Goal: Task Accomplishment & Management: Manage account settings

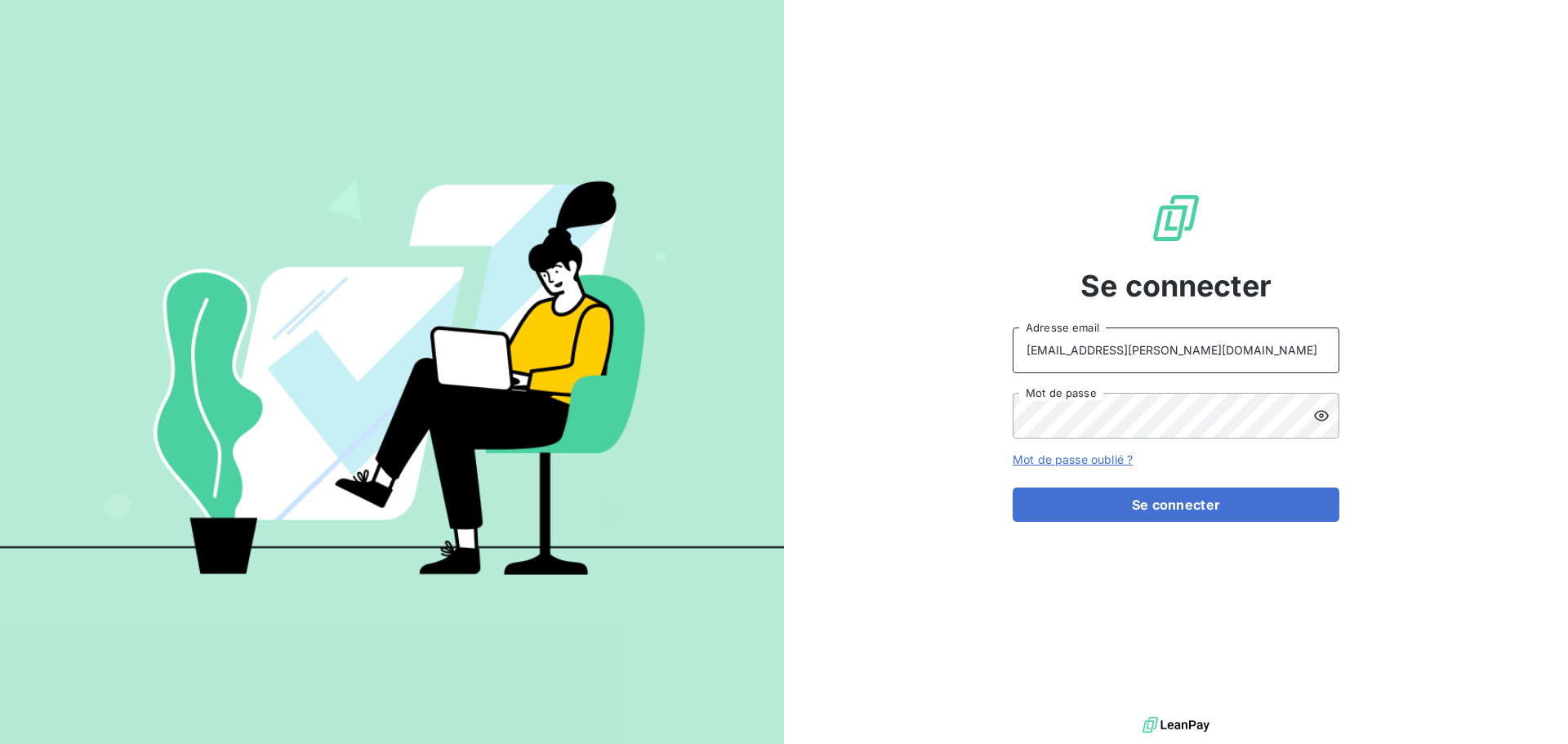
drag, startPoint x: 1248, startPoint y: 358, endPoint x: 1248, endPoint y: 368, distance: 10.0
click at [1248, 358] on input "[EMAIL_ADDRESS][PERSON_NAME][DOMAIN_NAME]" at bounding box center [1176, 350] width 327 height 46
click at [1173, 338] on input "[PERSON_NAME][EMAIL_ADDRESS][PERSON_NAME][DOMAIN_NAME]" at bounding box center [1176, 350] width 327 height 46
drag, startPoint x: 1194, startPoint y: 344, endPoint x: 1202, endPoint y: 353, distance: 12.0
click at [1195, 344] on input "[PERSON_NAME][EMAIL_ADDRESS][PERSON_NAME][DOMAIN_NAME]" at bounding box center [1176, 350] width 327 height 46
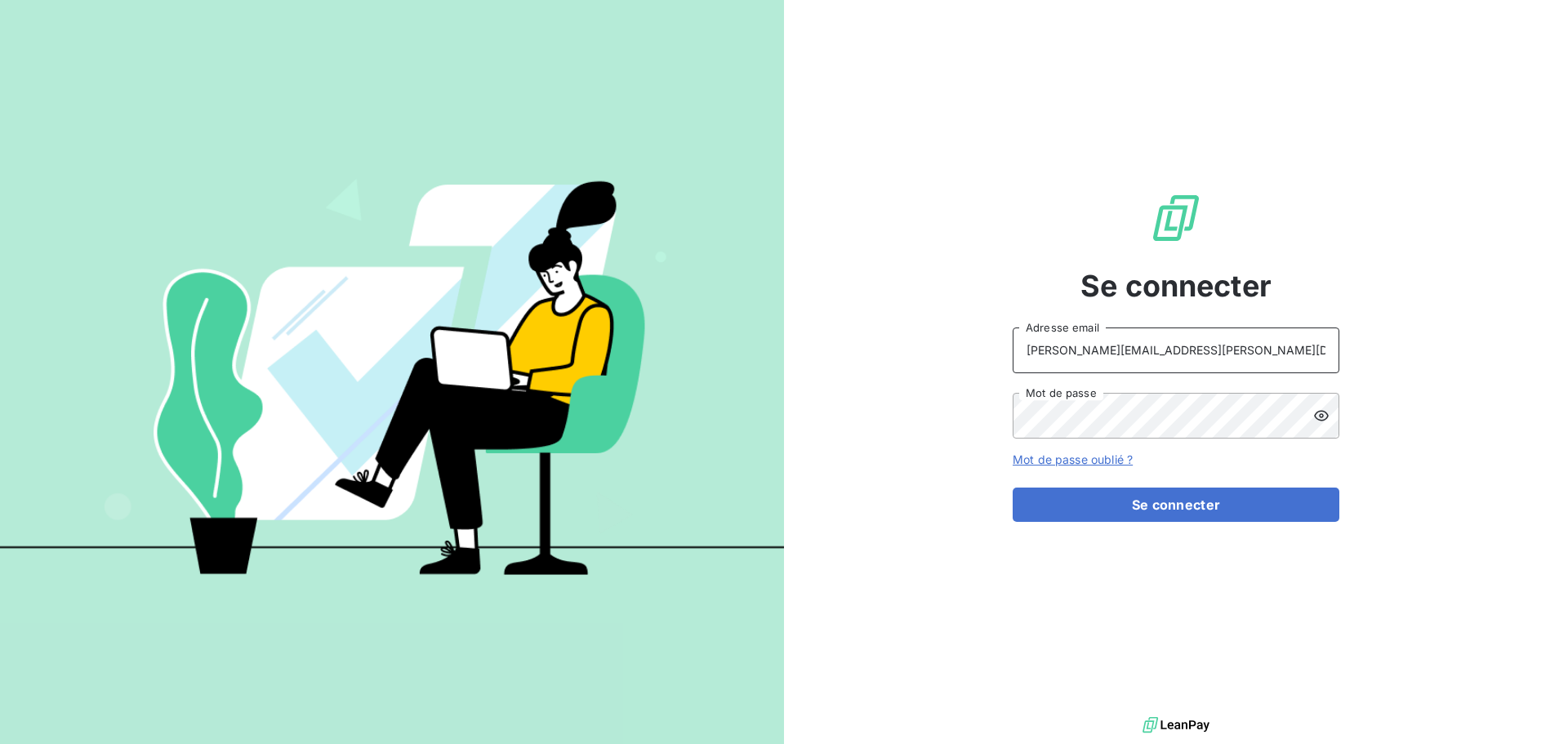
type input "[EMAIL_ADDRESS][PERSON_NAME][DOMAIN_NAME]"
click at [1164, 502] on button "Se connecter" at bounding box center [1176, 504] width 327 height 34
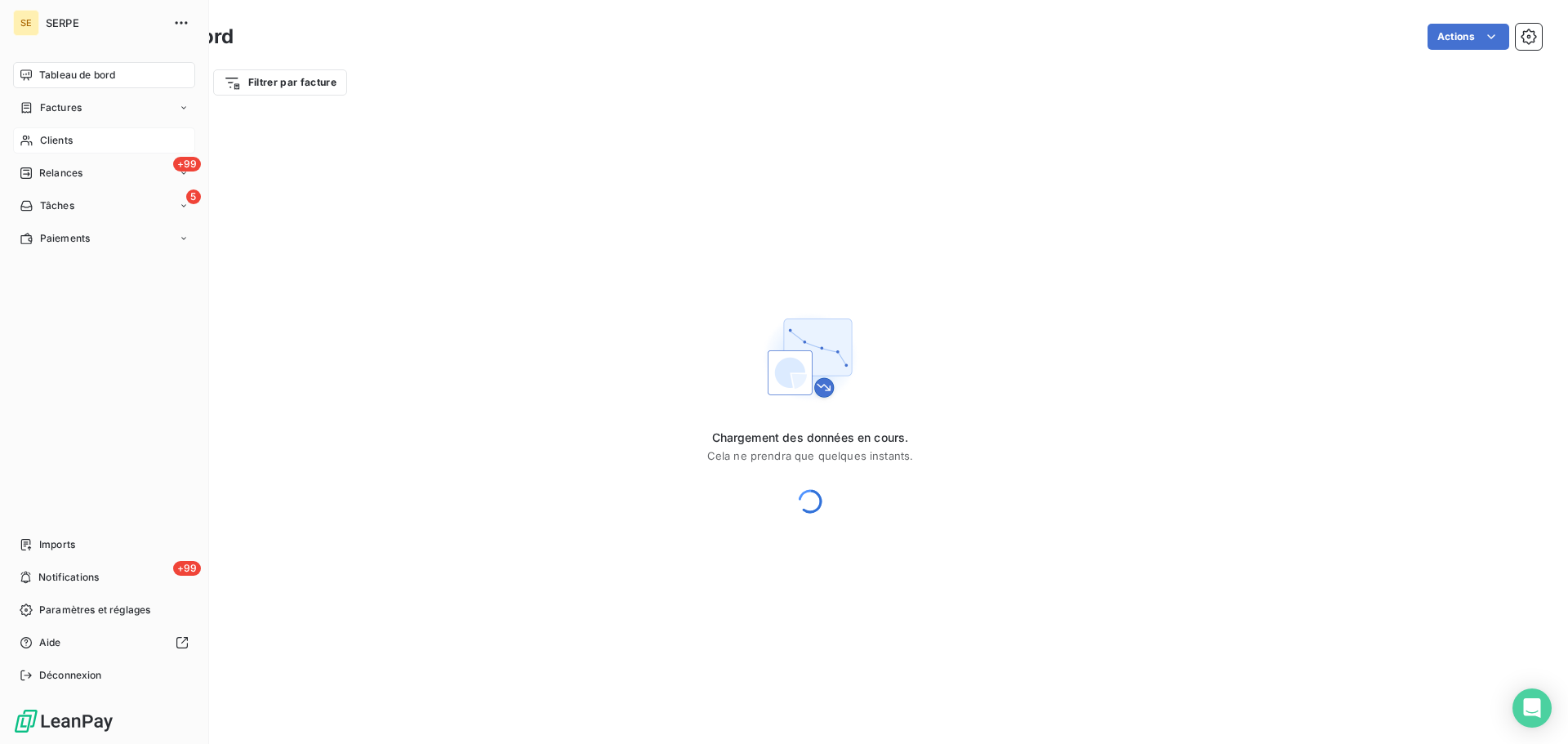
click at [52, 140] on span "Clients" at bounding box center [56, 140] width 32 height 15
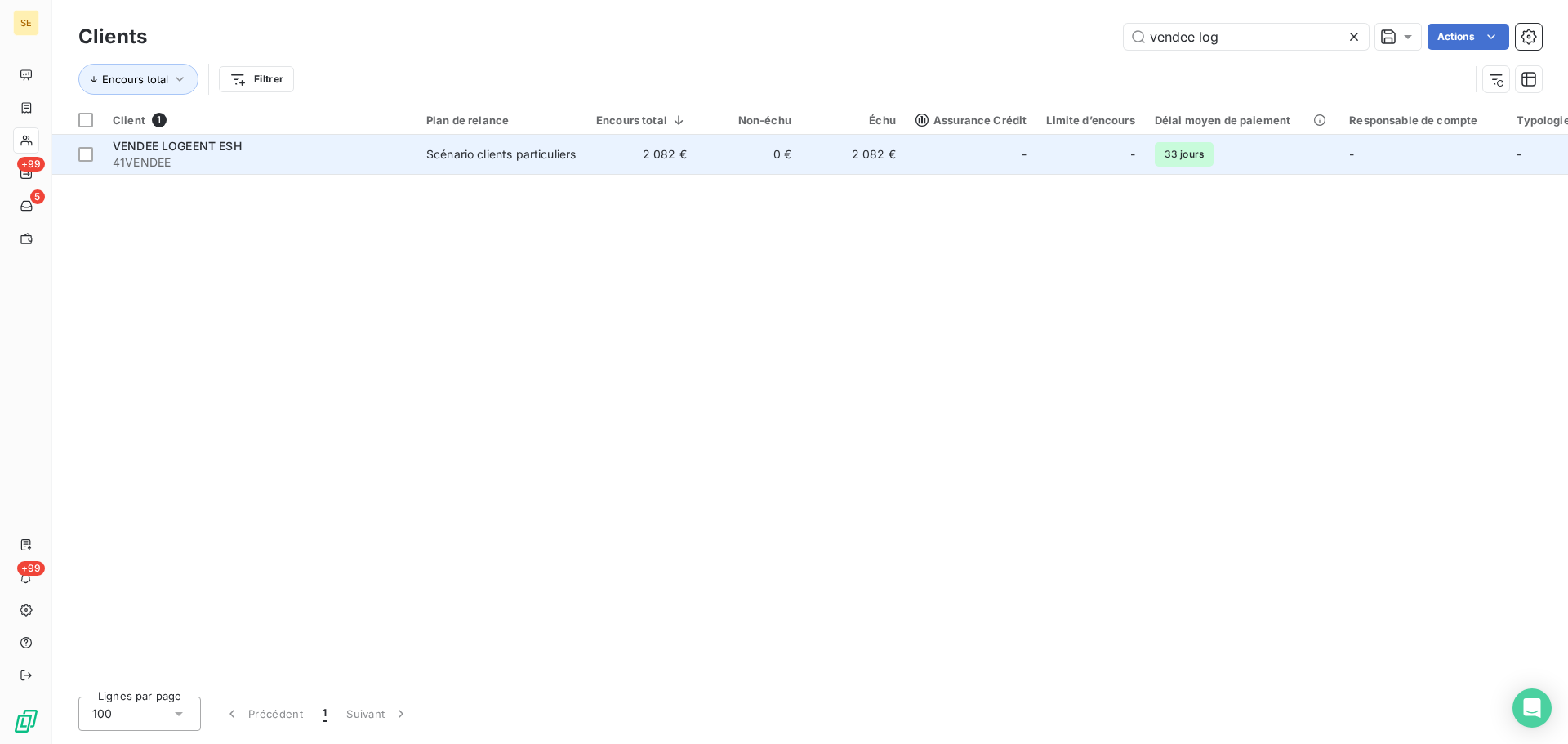
type input "vendee log"
click at [208, 161] on span "41VENDEE" at bounding box center [260, 162] width 294 height 17
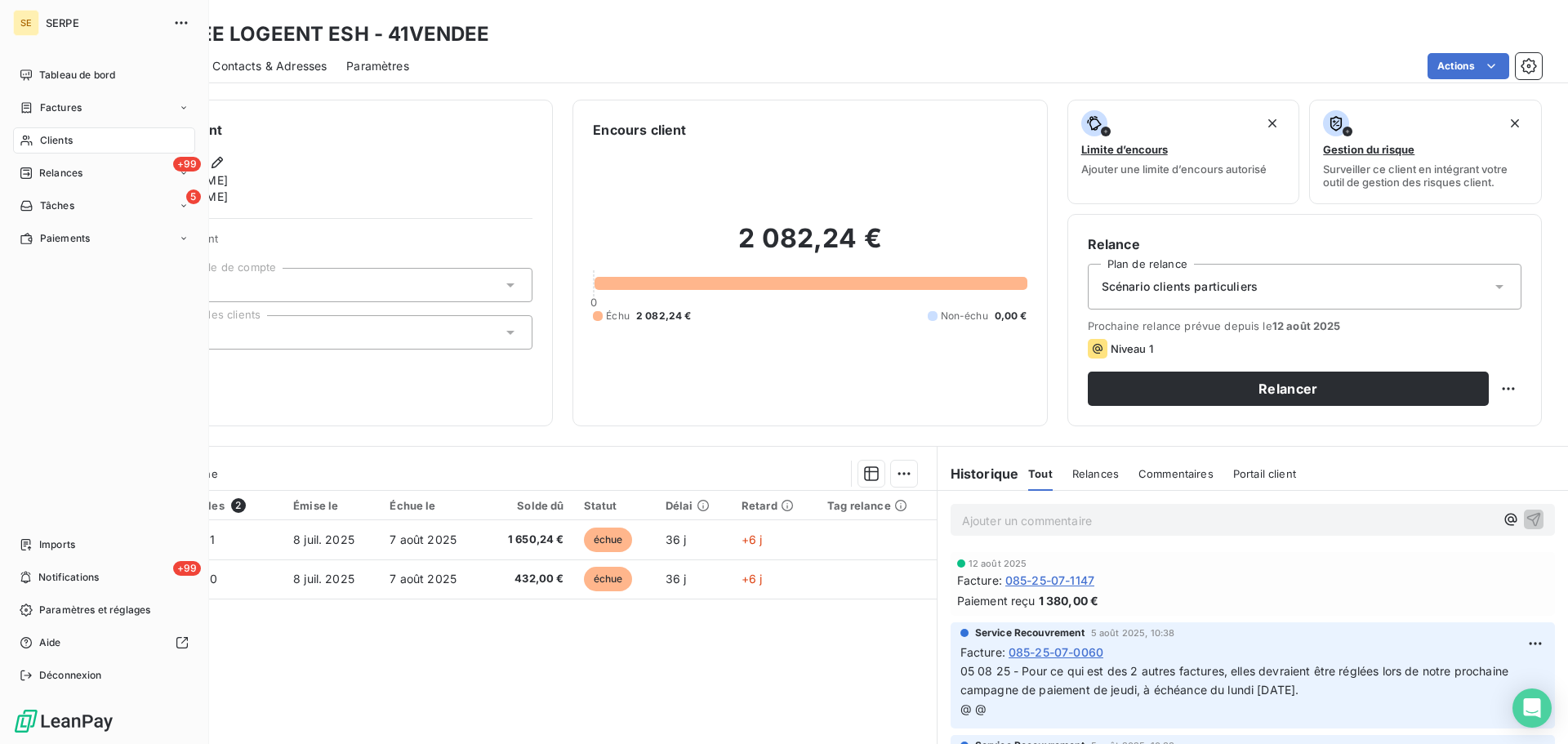
drag, startPoint x: 69, startPoint y: 132, endPoint x: 202, endPoint y: 132, distance: 133.0
click at [69, 132] on div "Clients" at bounding box center [104, 140] width 182 height 26
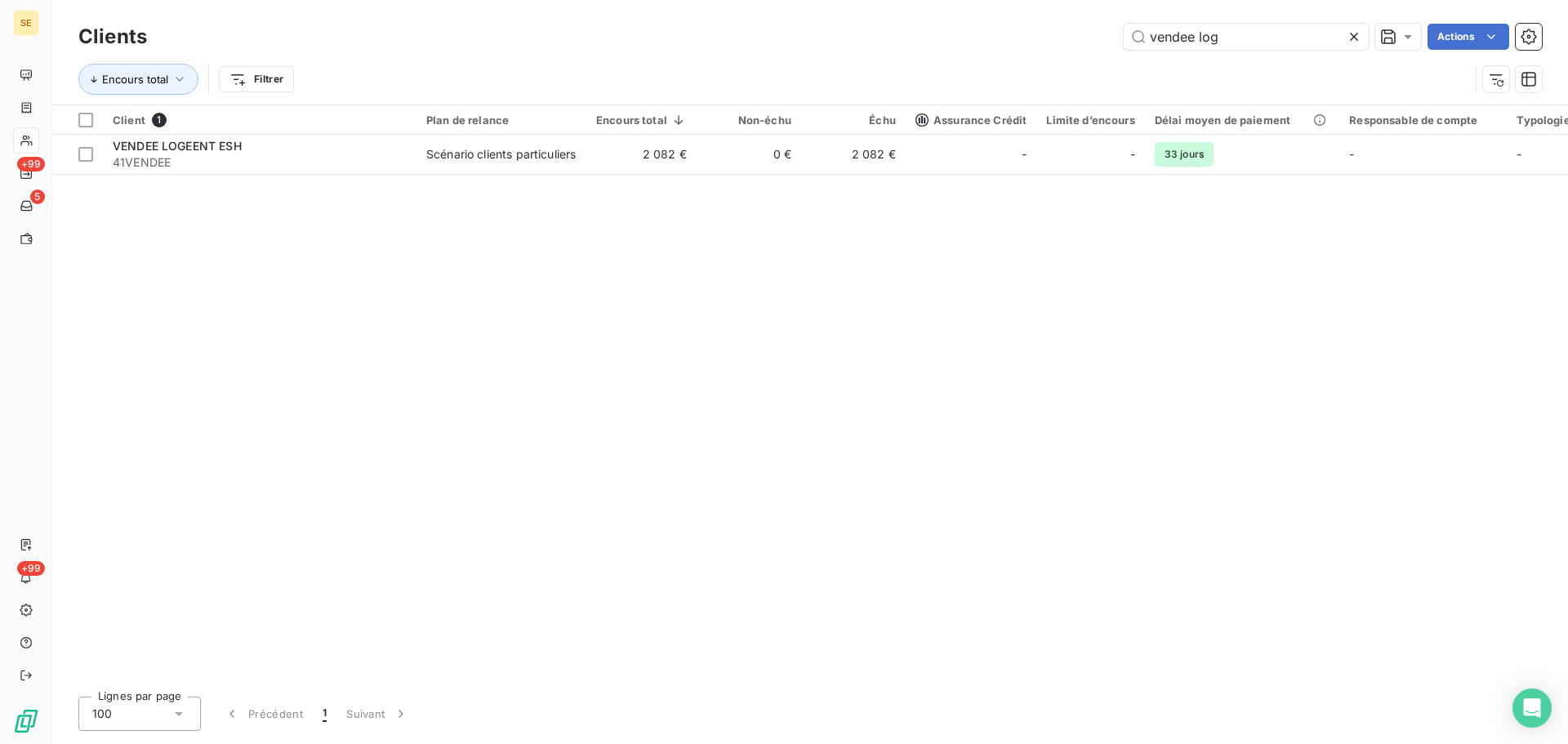
drag, startPoint x: 1254, startPoint y: 35, endPoint x: 1100, endPoint y: 30, distance: 154.1
click at [1100, 30] on div "vendee log Actions" at bounding box center [854, 37] width 1375 height 26
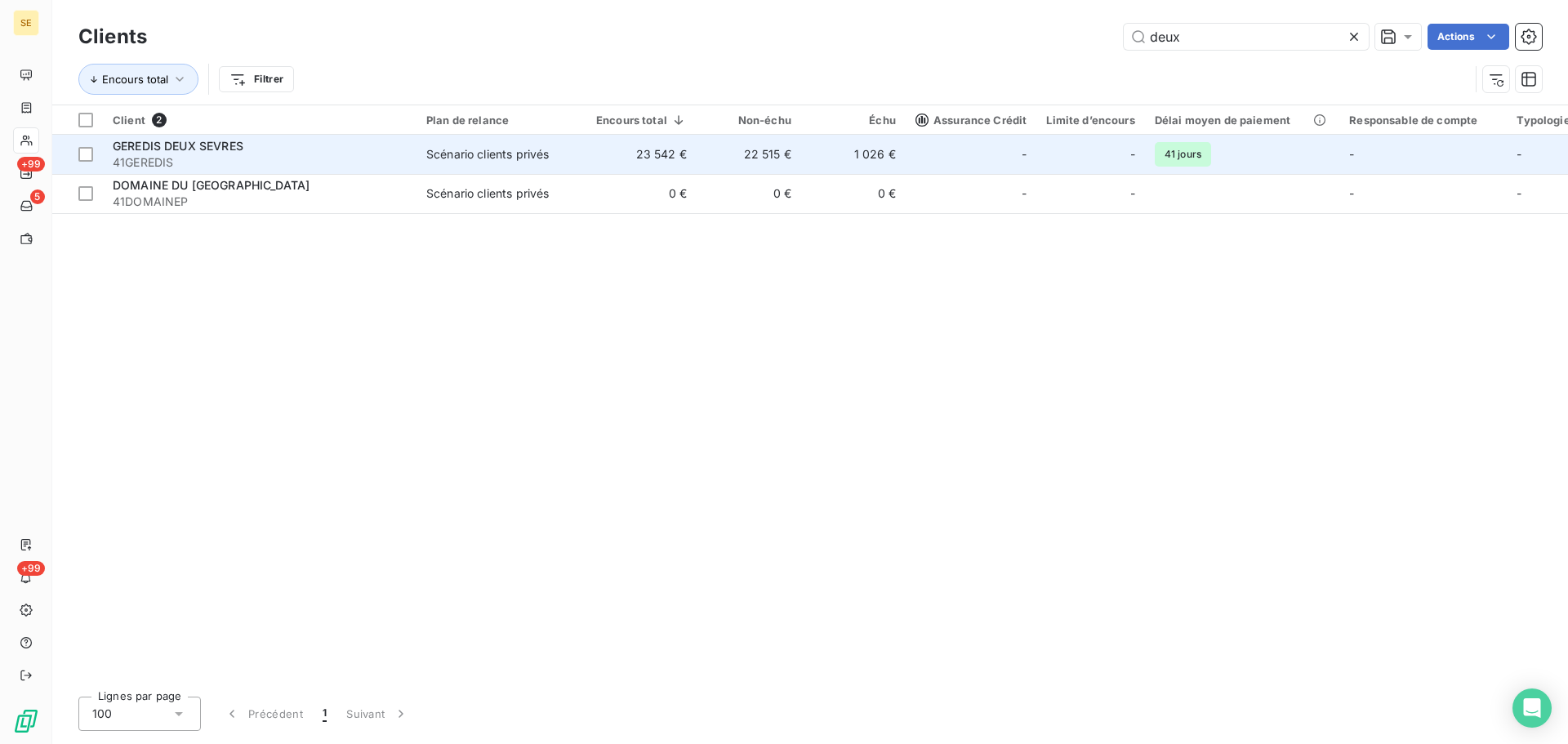
type input "deux"
click at [712, 156] on td "22 515 €" at bounding box center [748, 154] width 104 height 39
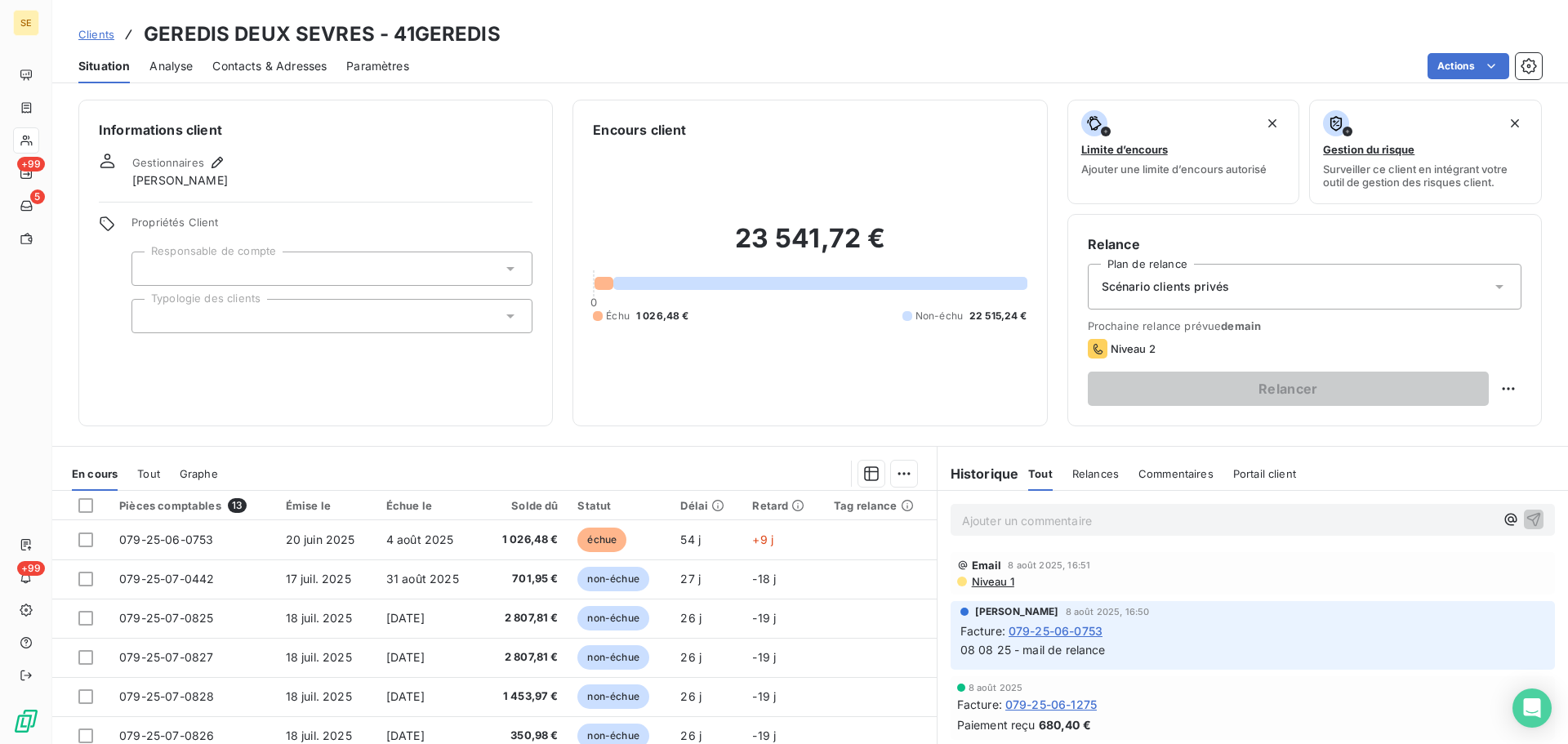
click at [906, 131] on div "Encours client" at bounding box center [809, 130] width 434 height 19
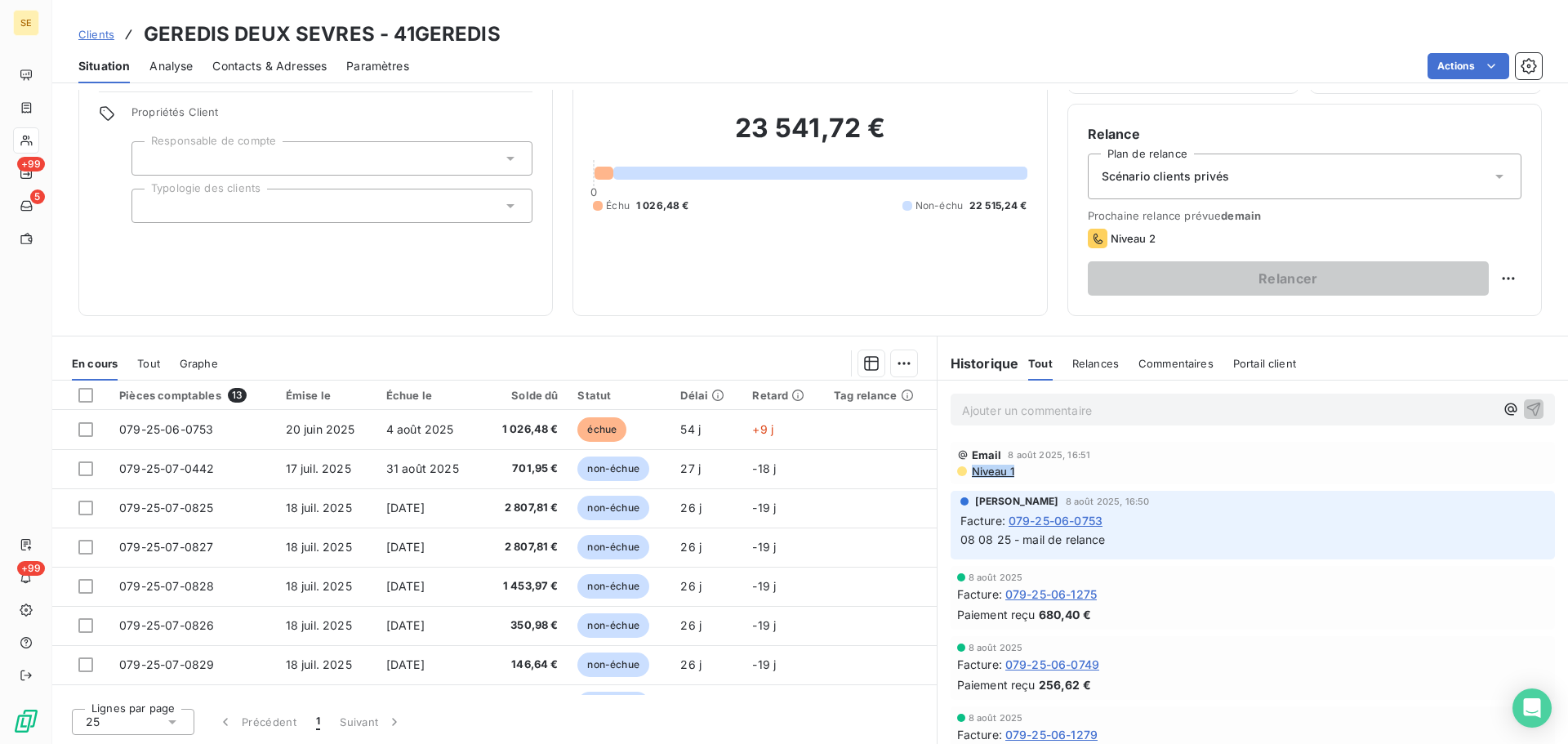
drag, startPoint x: 949, startPoint y: 505, endPoint x: 958, endPoint y: 469, distance: 37.1
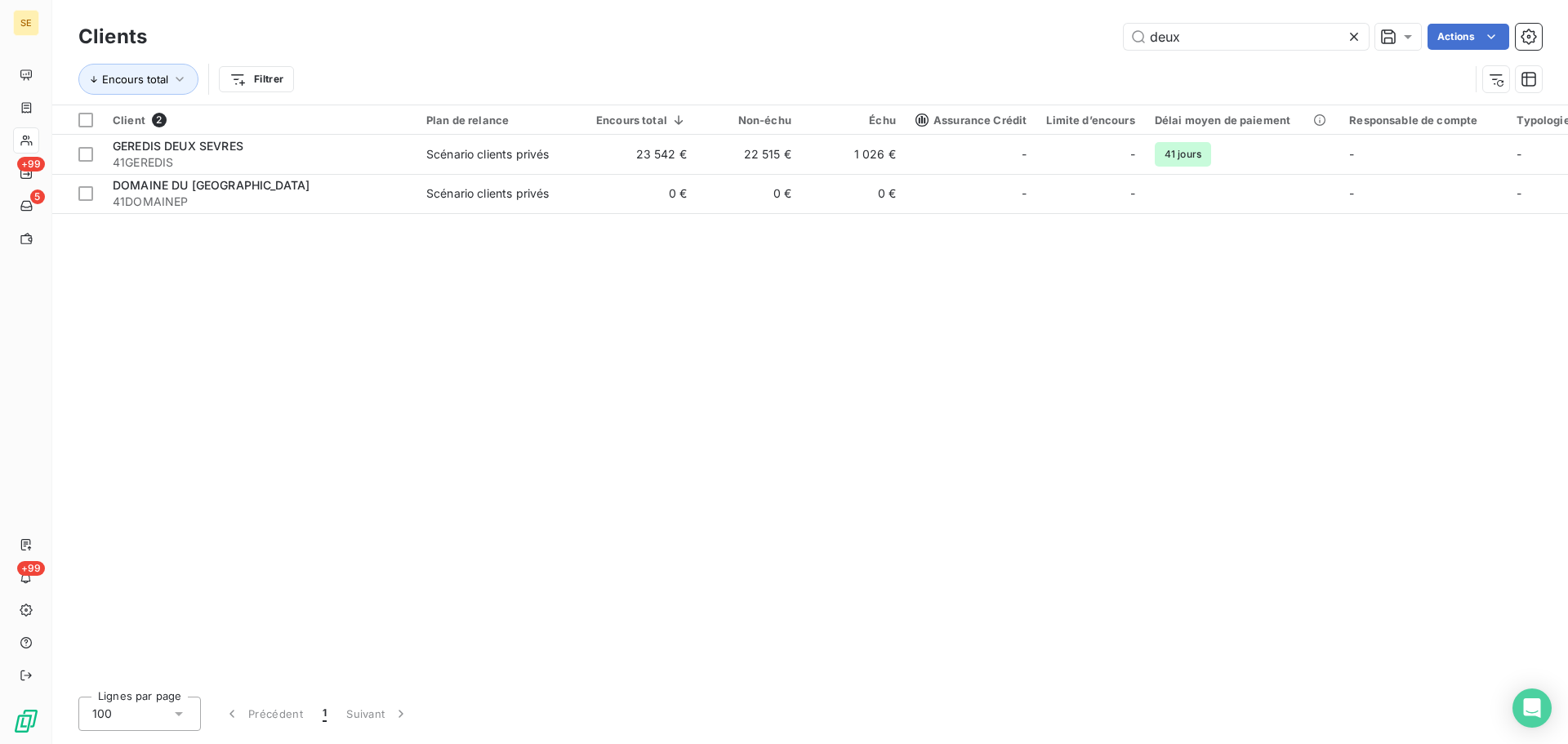
drag, startPoint x: 1110, startPoint y: 27, endPoint x: 1071, endPoint y: 23, distance: 39.2
click at [1071, 23] on div "Clients deux Actions" at bounding box center [809, 36] width 1464 height 34
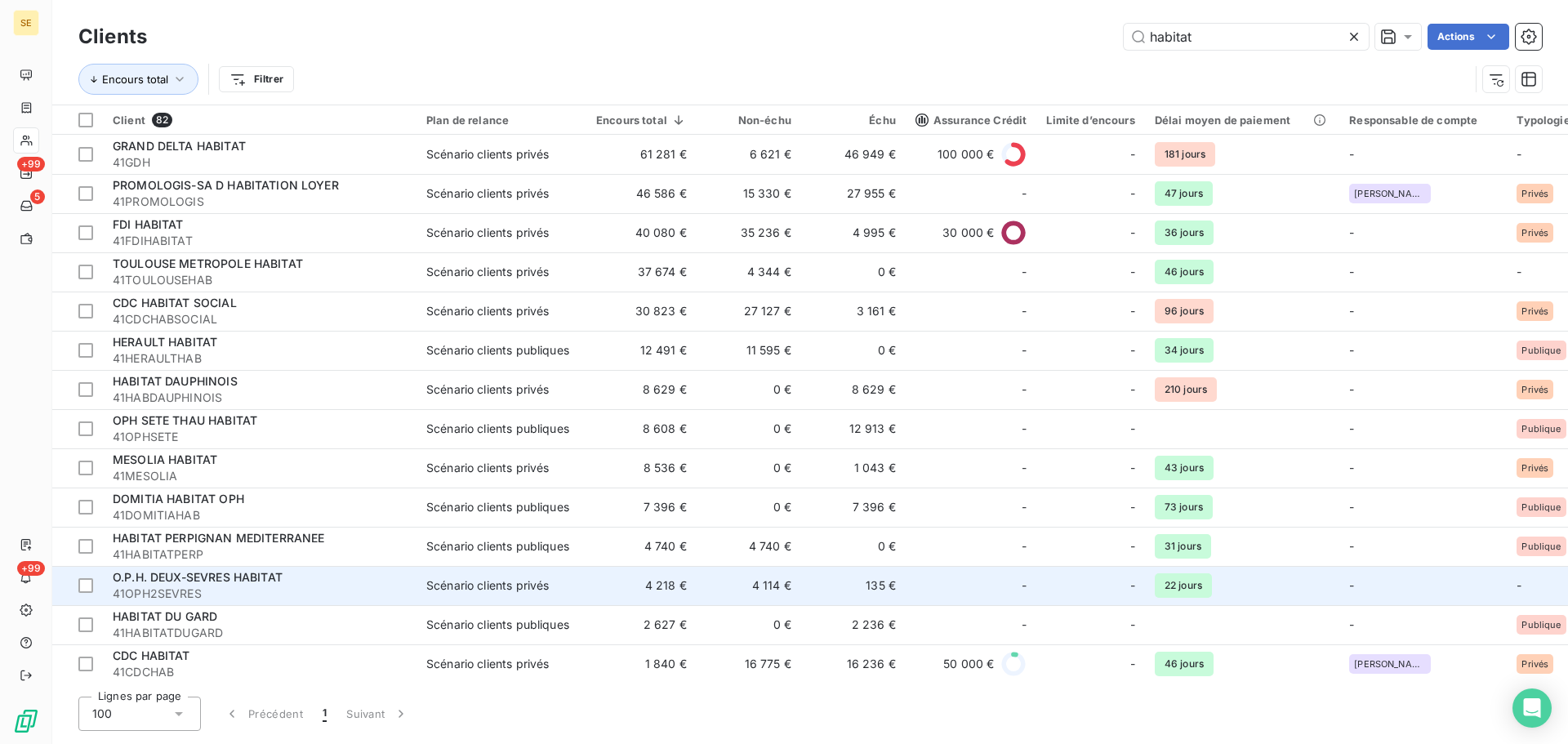
type input "habitat"
click at [219, 578] on span "O.P.H. DEUX-SEVRES HABITAT" at bounding box center [198, 577] width 170 height 14
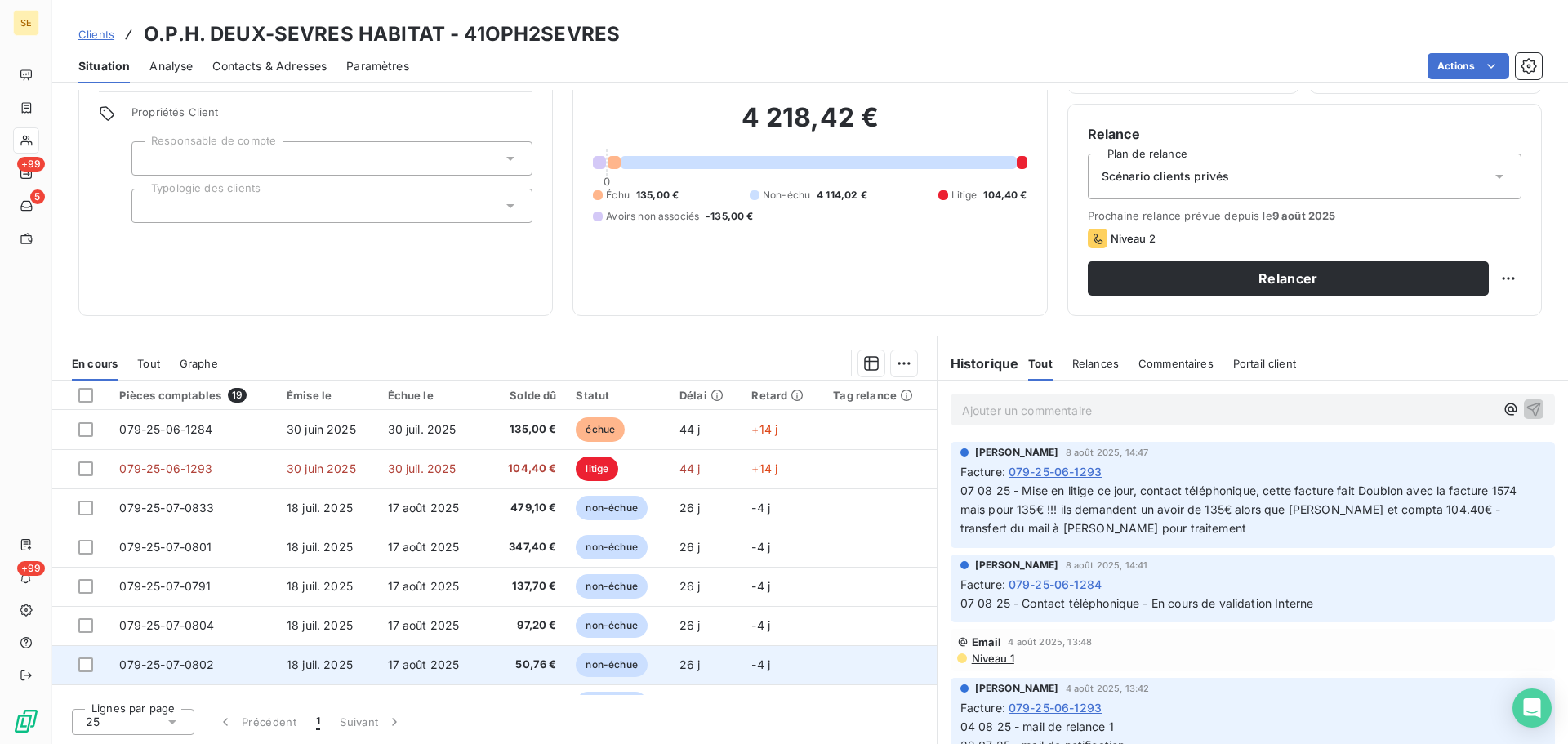
scroll to position [82, 0]
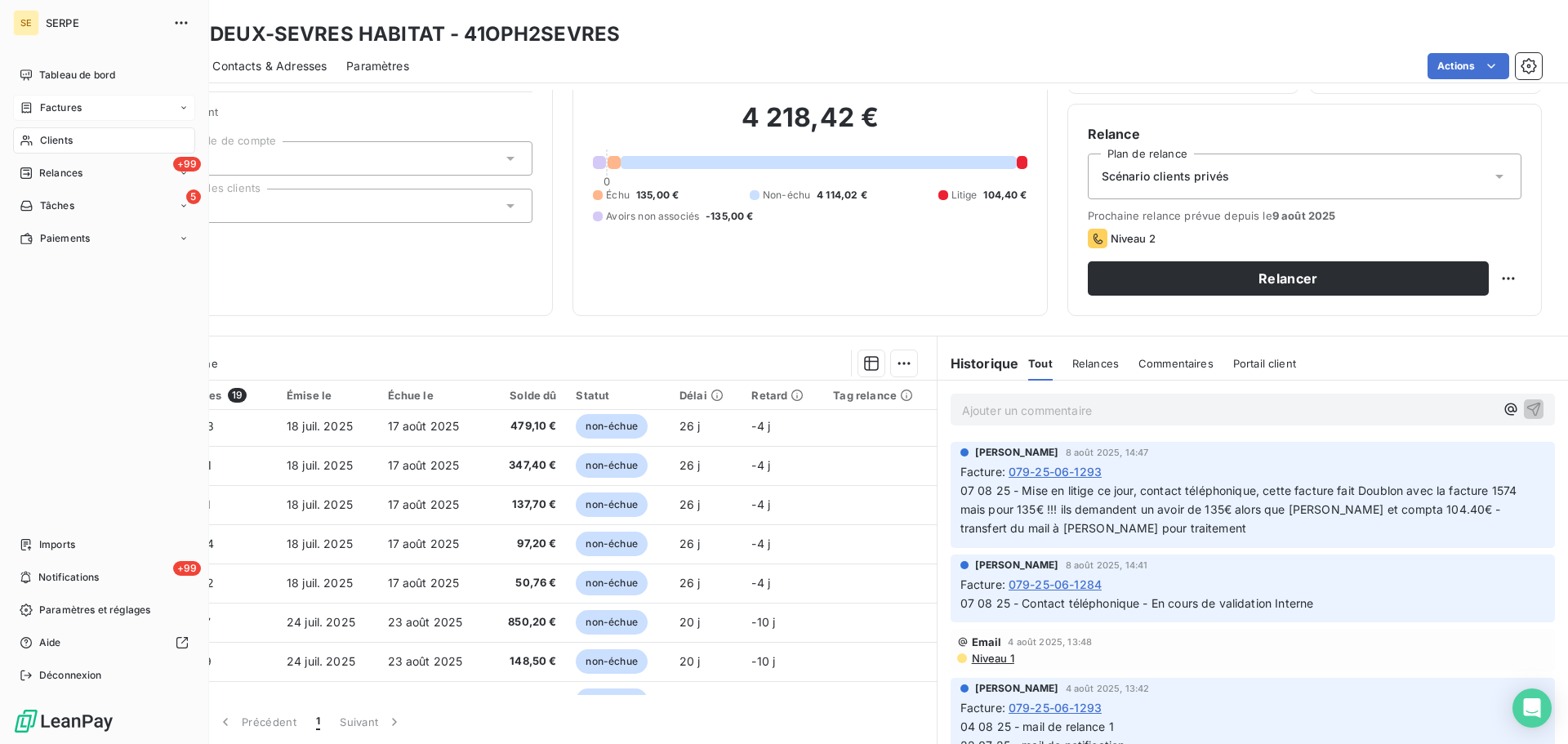
click at [68, 114] on span "Factures" at bounding box center [61, 108] width 41 height 15
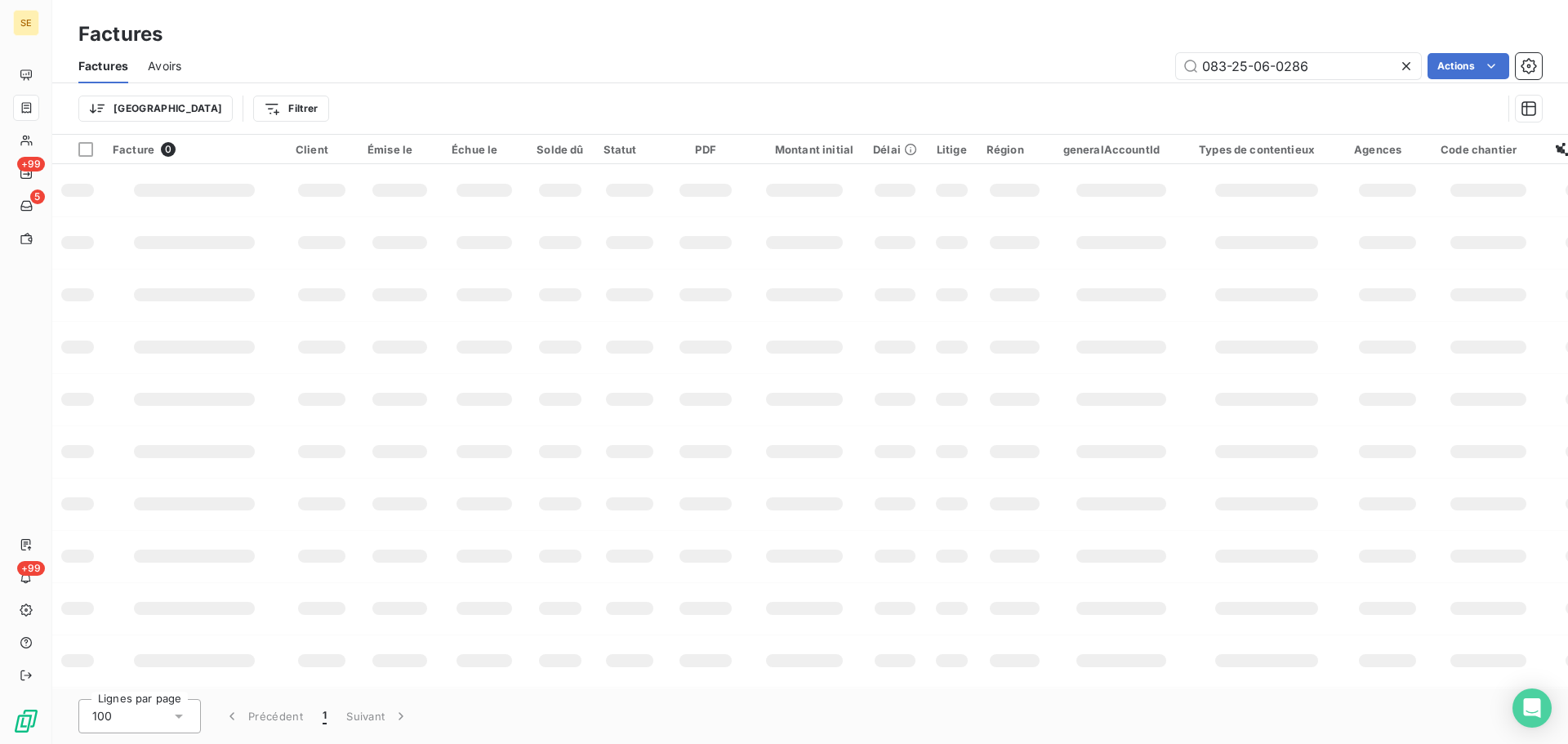
drag, startPoint x: 1226, startPoint y: 68, endPoint x: 1147, endPoint y: 70, distance: 79.0
click at [1147, 70] on div "083-25-06-0286 Actions" at bounding box center [871, 67] width 1341 height 26
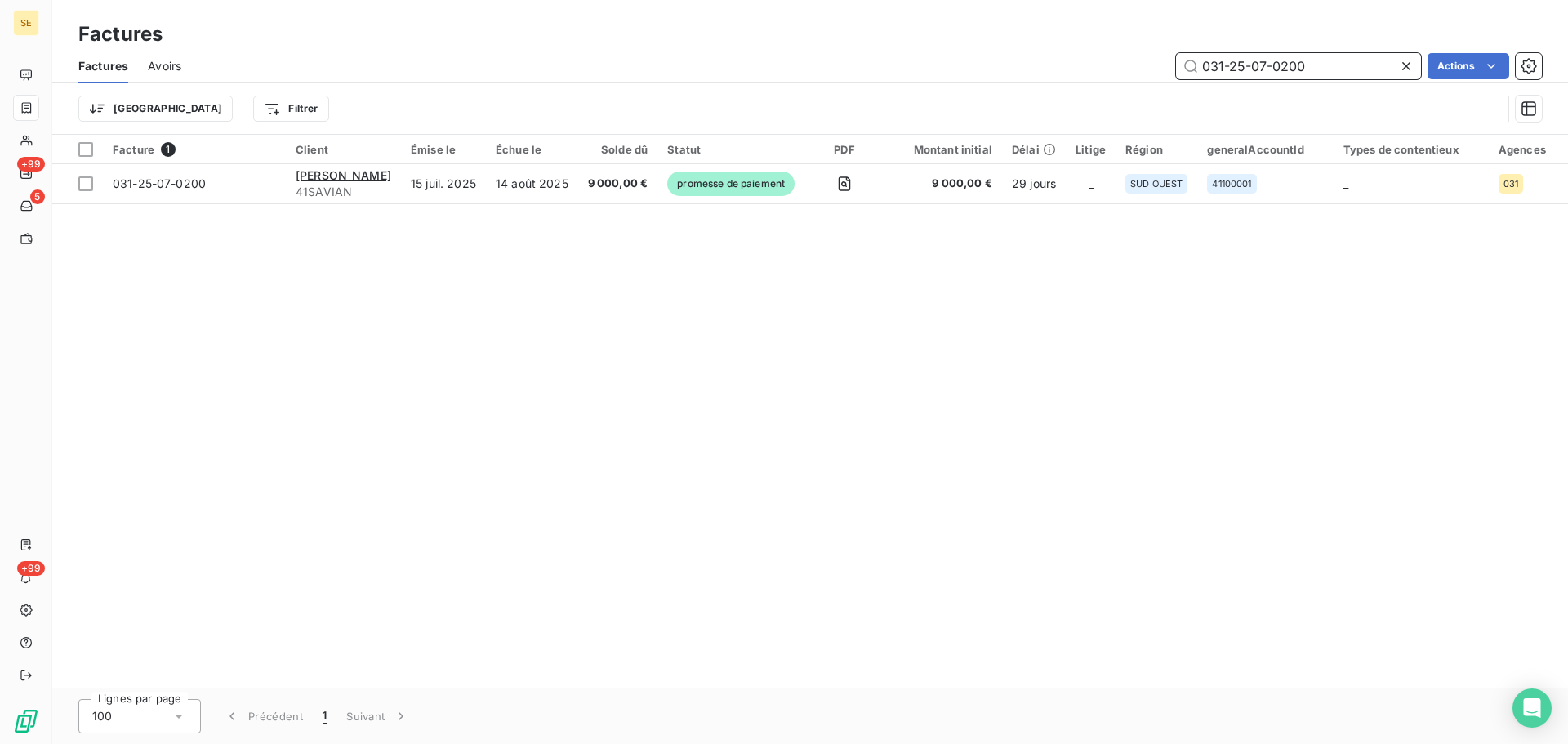
drag, startPoint x: 1339, startPoint y: 65, endPoint x: 1123, endPoint y: 43, distance: 217.1
click at [1123, 43] on div "Factures Factures Avoirs 031-25-07-0200 Actions Trier Filtrer" at bounding box center [810, 68] width 1515 height 135
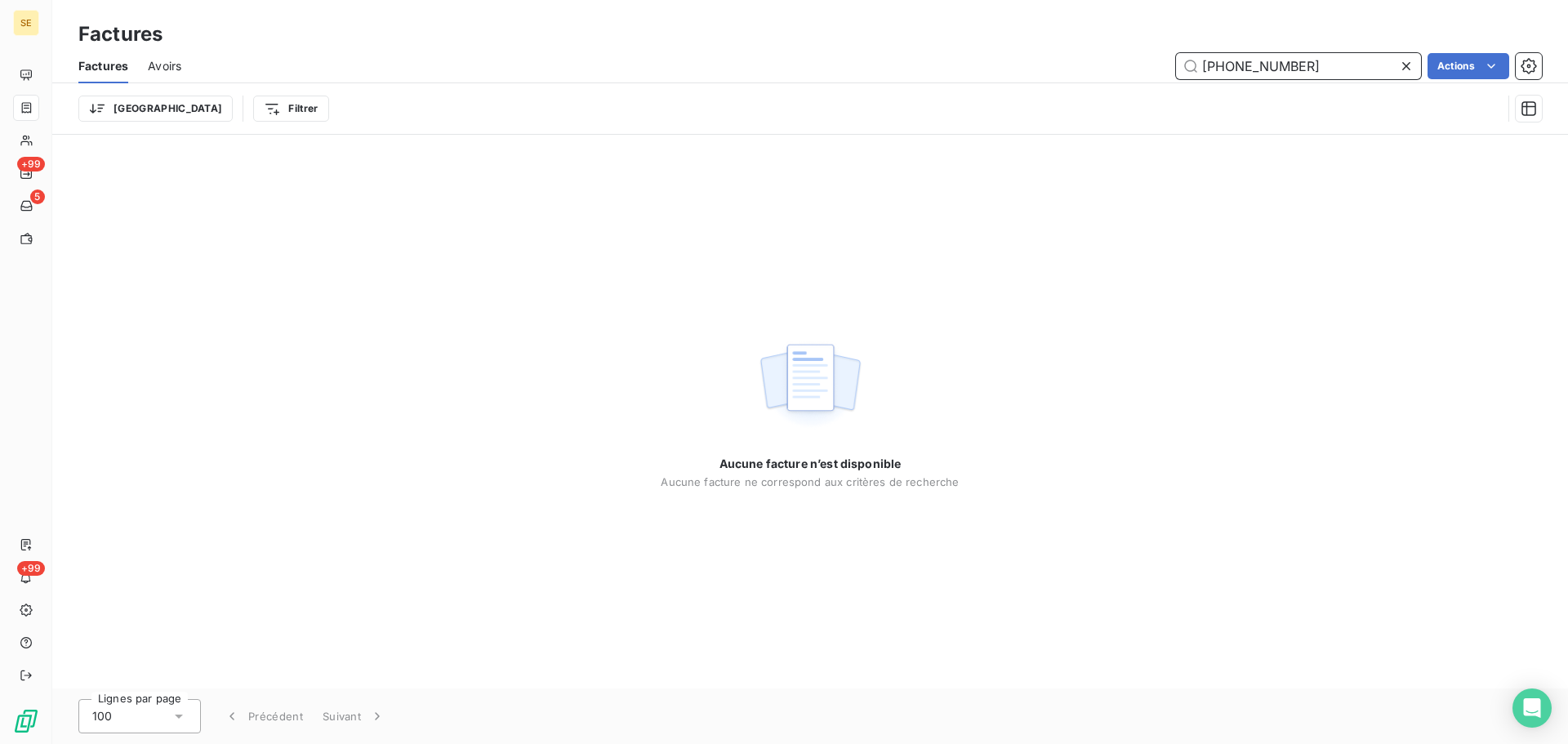
drag, startPoint x: 1247, startPoint y: 66, endPoint x: 1136, endPoint y: 68, distance: 111.0
click at [1136, 68] on div "066-25-08-12 Actions" at bounding box center [871, 67] width 1341 height 26
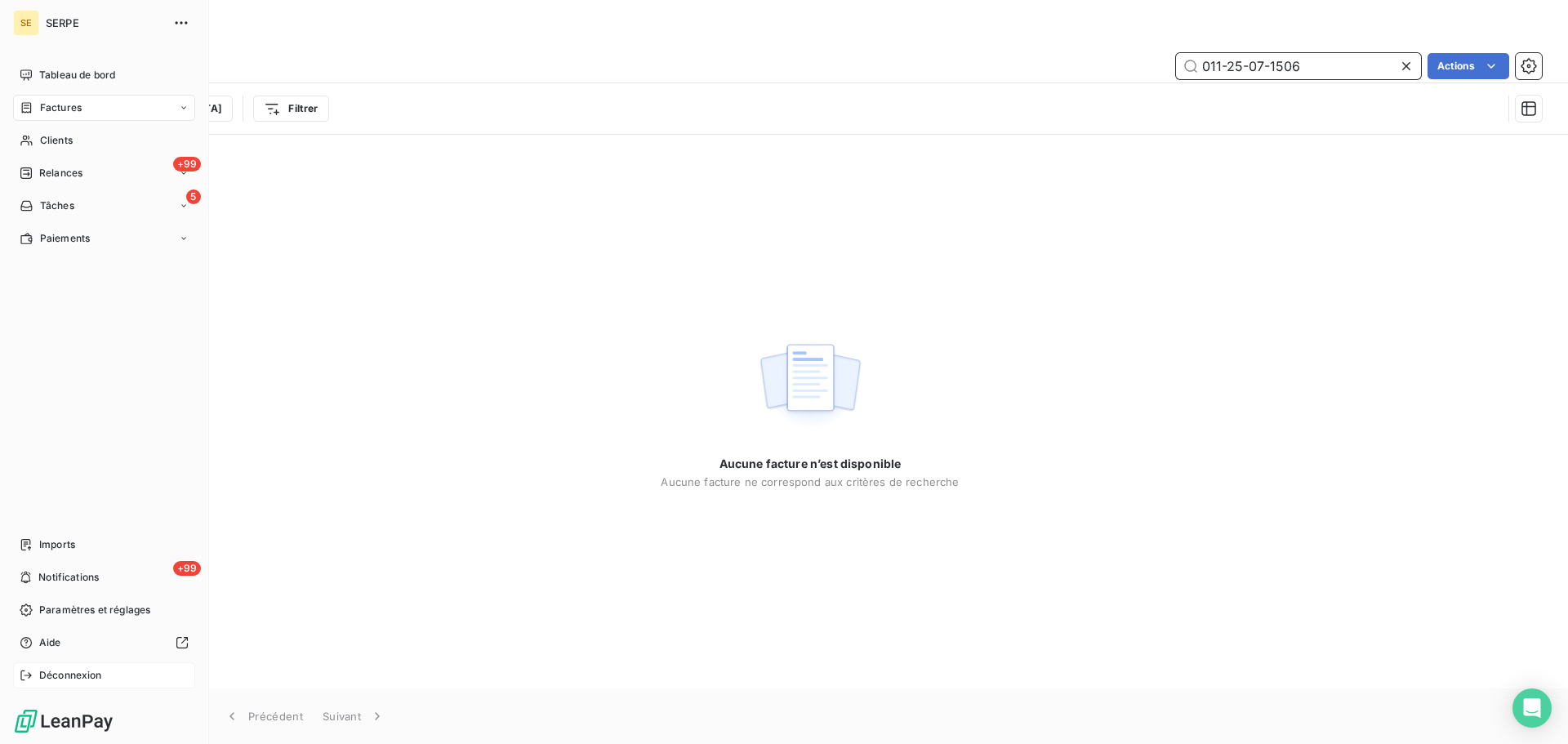
type input "011-25-07-1506"
click at [84, 674] on span "Déconnexion" at bounding box center [71, 676] width 63 height 15
